Goal: Navigation & Orientation: Find specific page/section

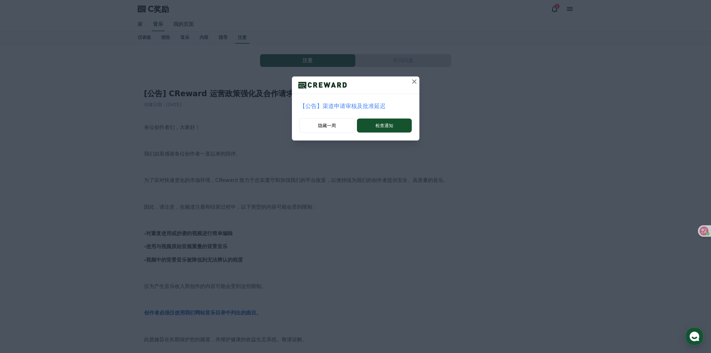
click at [415, 82] on icon at bounding box center [415, 82] width 8 height 8
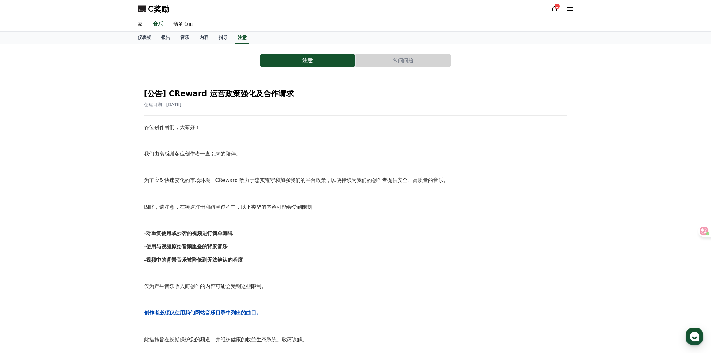
click at [549, 9] on div "C奖励 1" at bounding box center [356, 9] width 446 height 18
click at [553, 11] on icon at bounding box center [555, 9] width 8 height 8
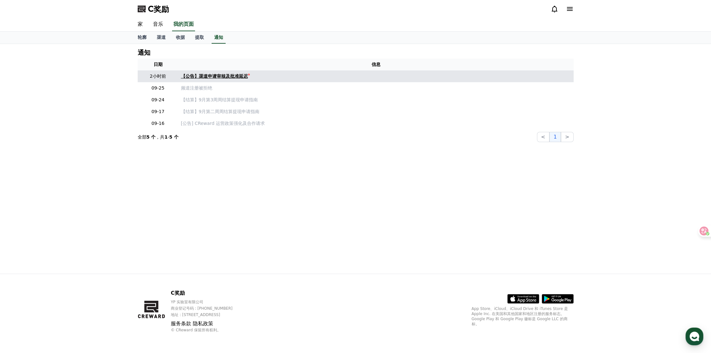
click at [228, 76] on font "【公告】渠道申请审核及批准延迟" at bounding box center [214, 76] width 67 height 5
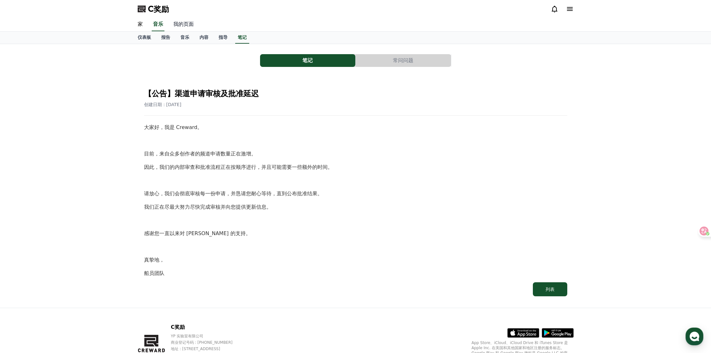
click at [180, 25] on font "我的页面" at bounding box center [183, 24] width 20 height 6
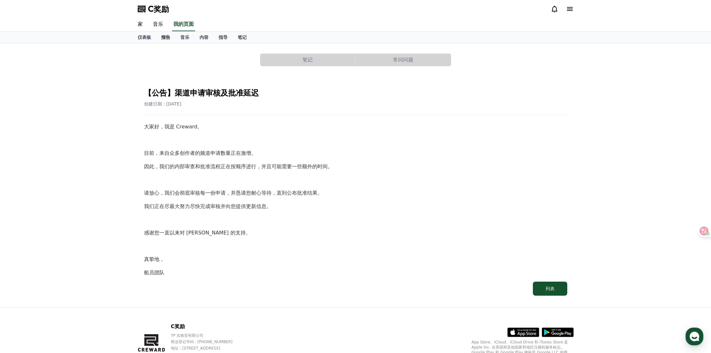
select select "**********"
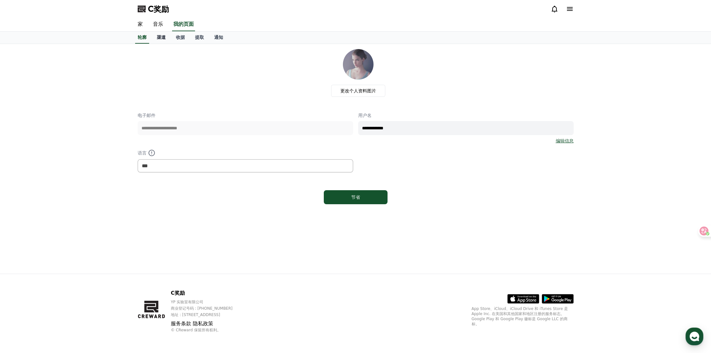
click at [161, 41] on link "渠道" at bounding box center [161, 38] width 19 height 12
